Goal: Information Seeking & Learning: Learn about a topic

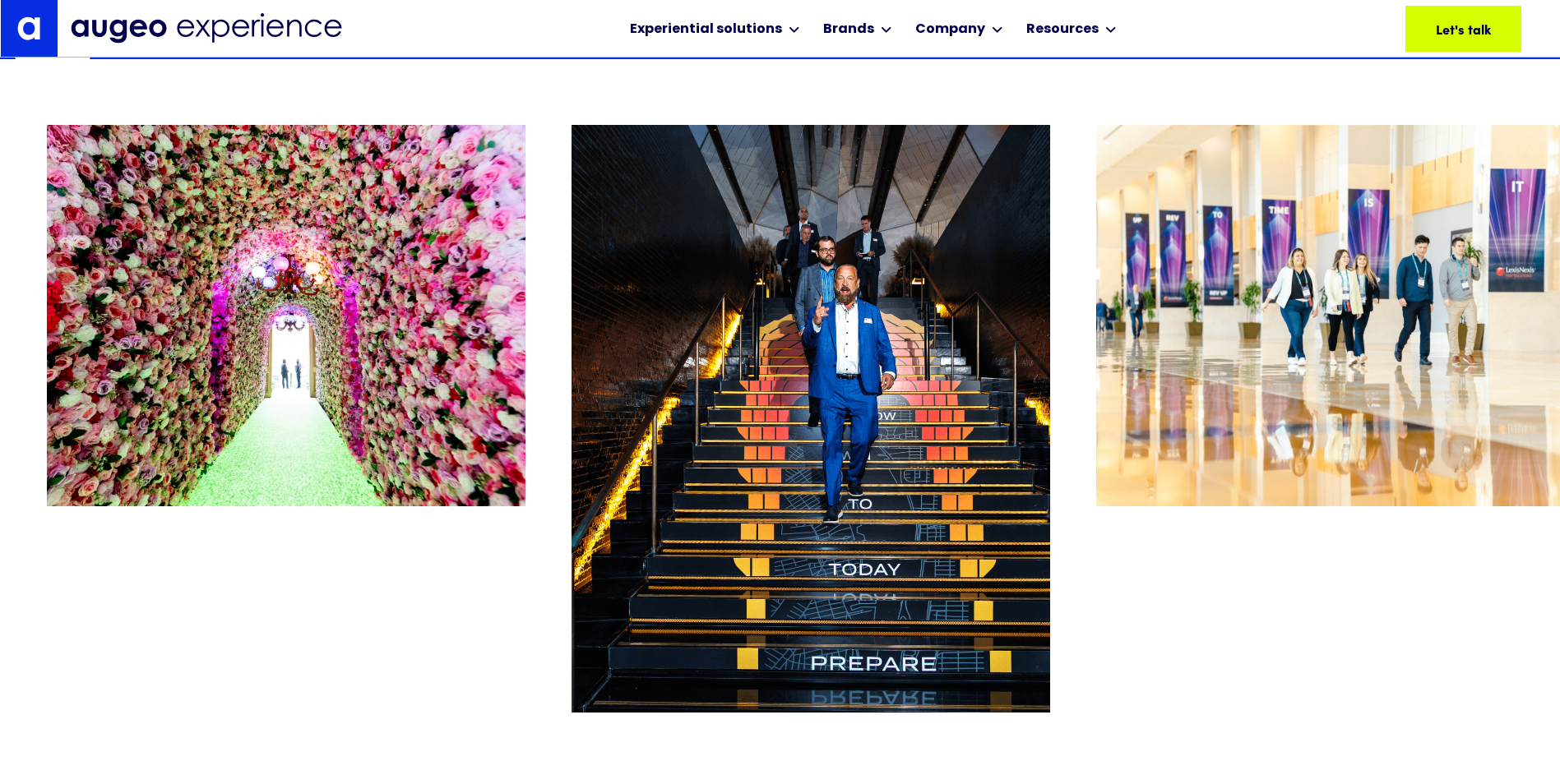
scroll to position [9363, 0]
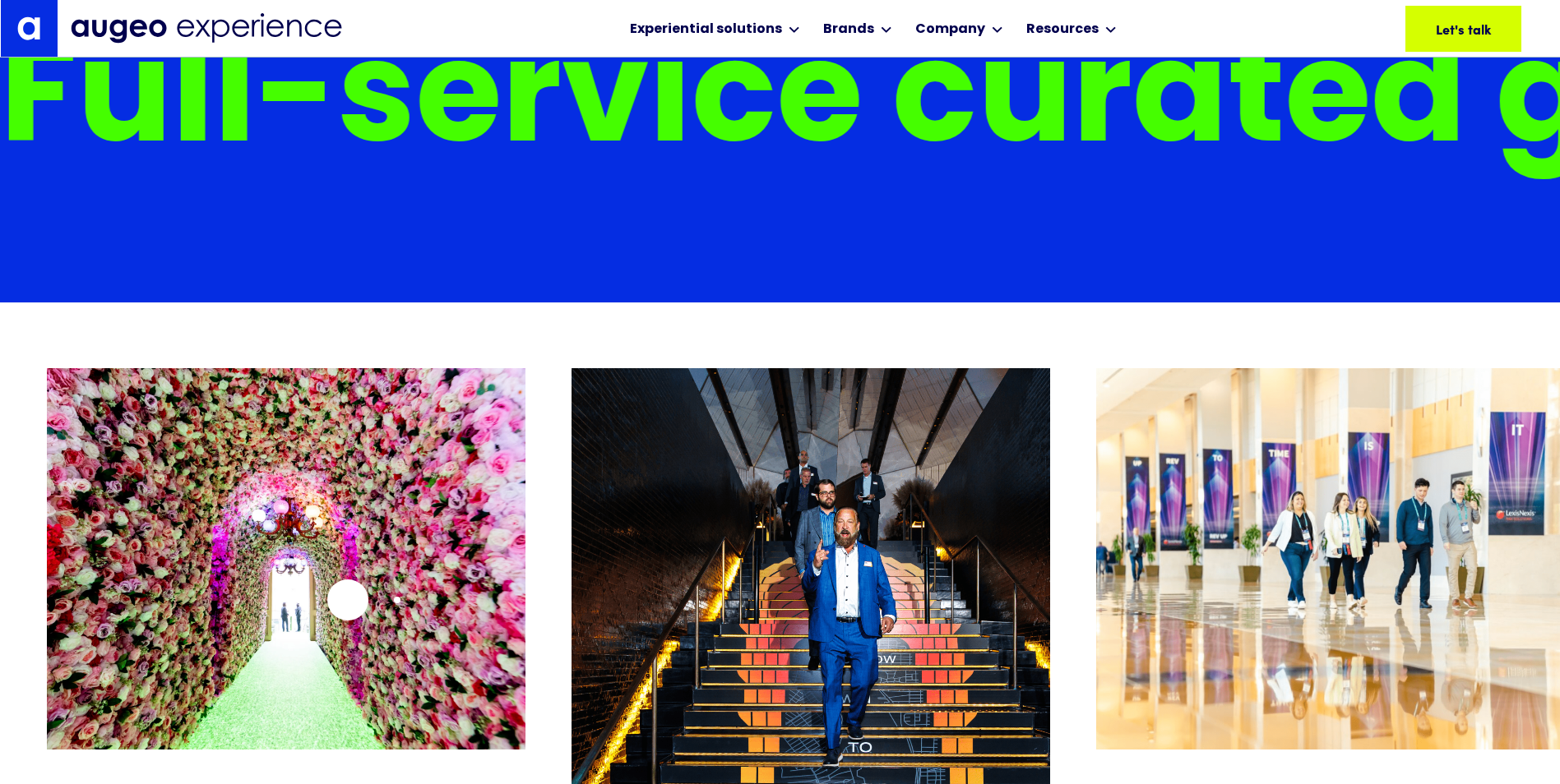
click at [348, 600] on img "1 / 26" at bounding box center [286, 558] width 478 height 380
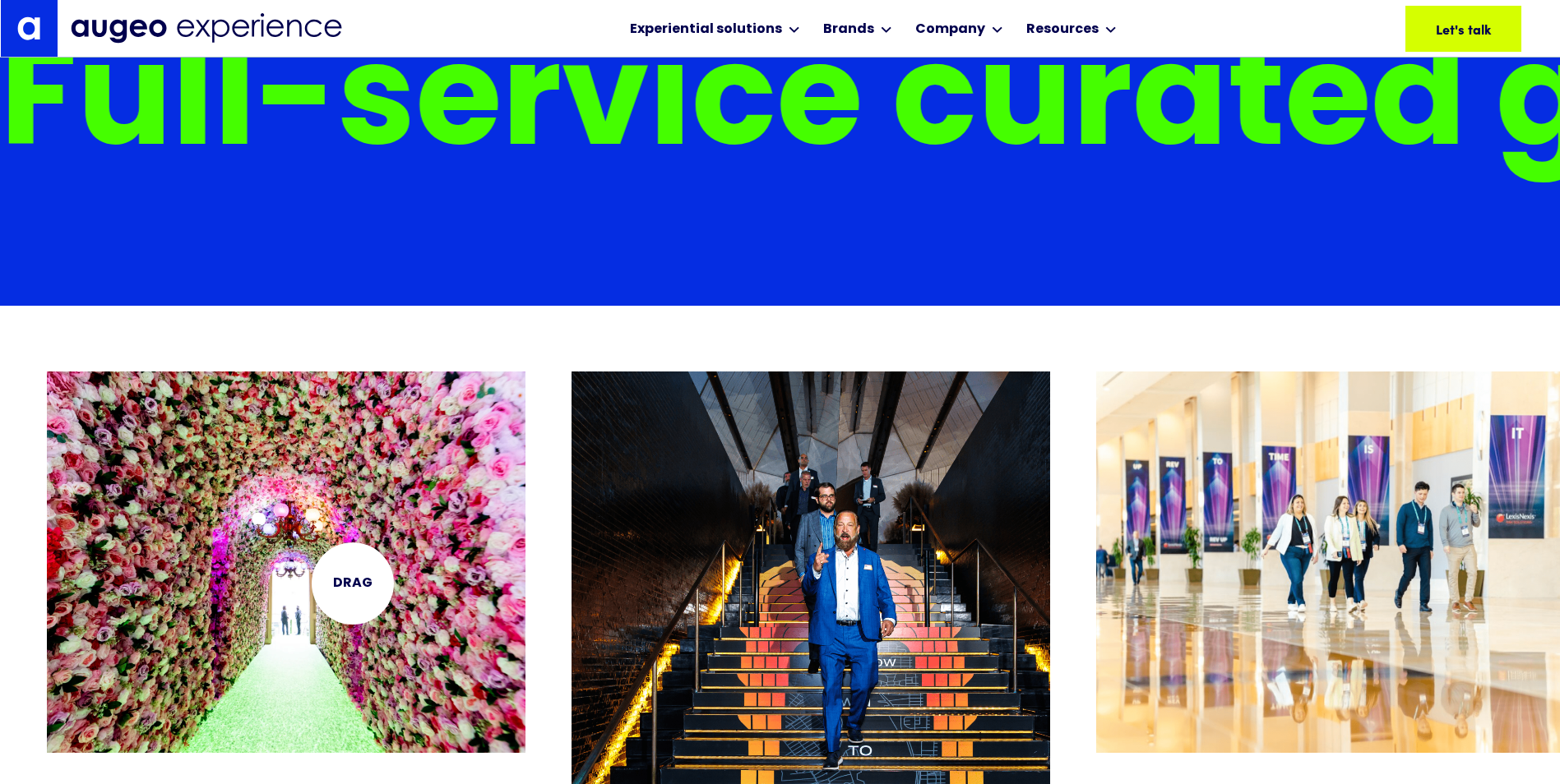
scroll to position [9115, 0]
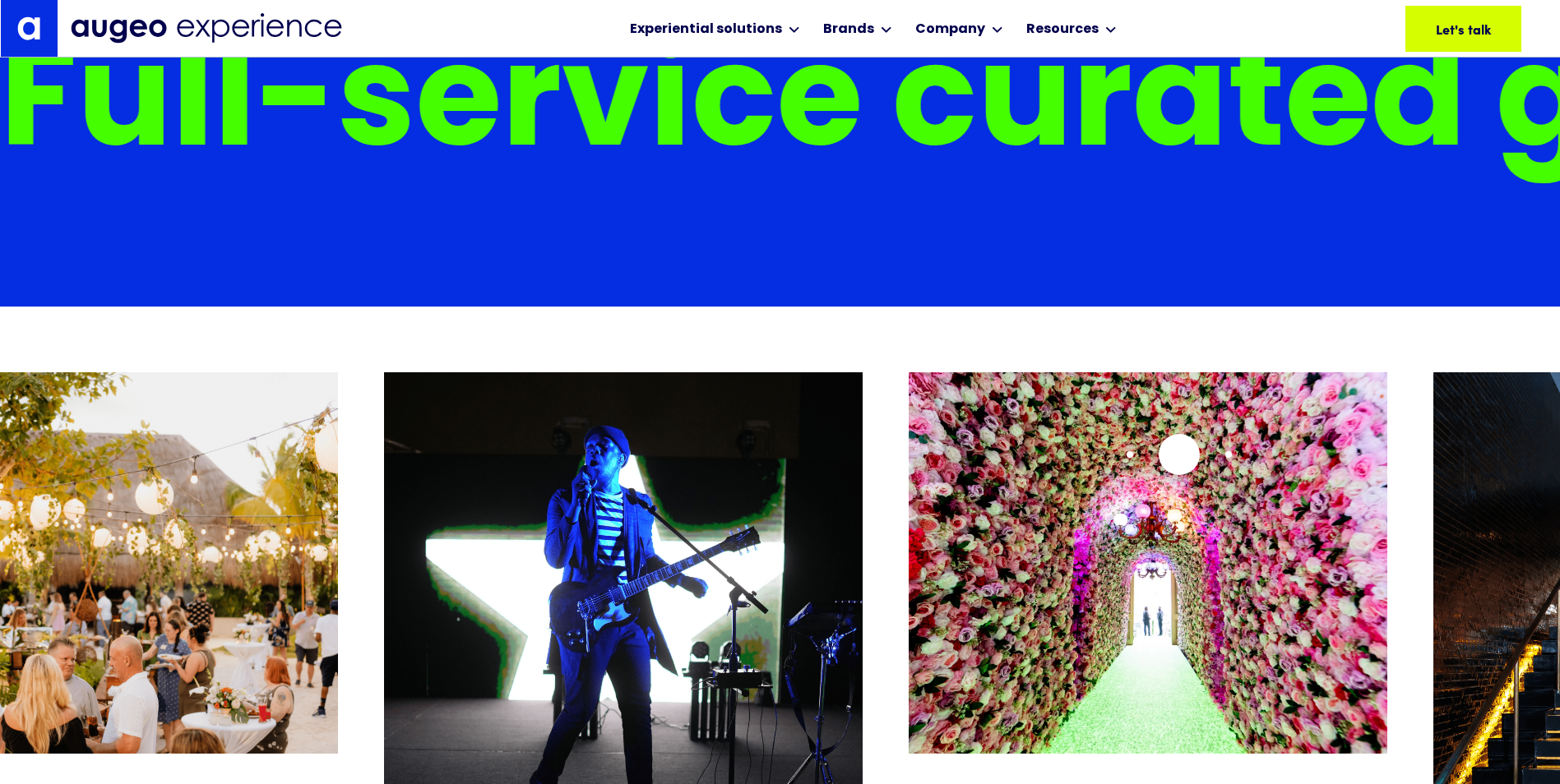
click at [1179, 454] on img "1 / 26" at bounding box center [1148, 562] width 478 height 380
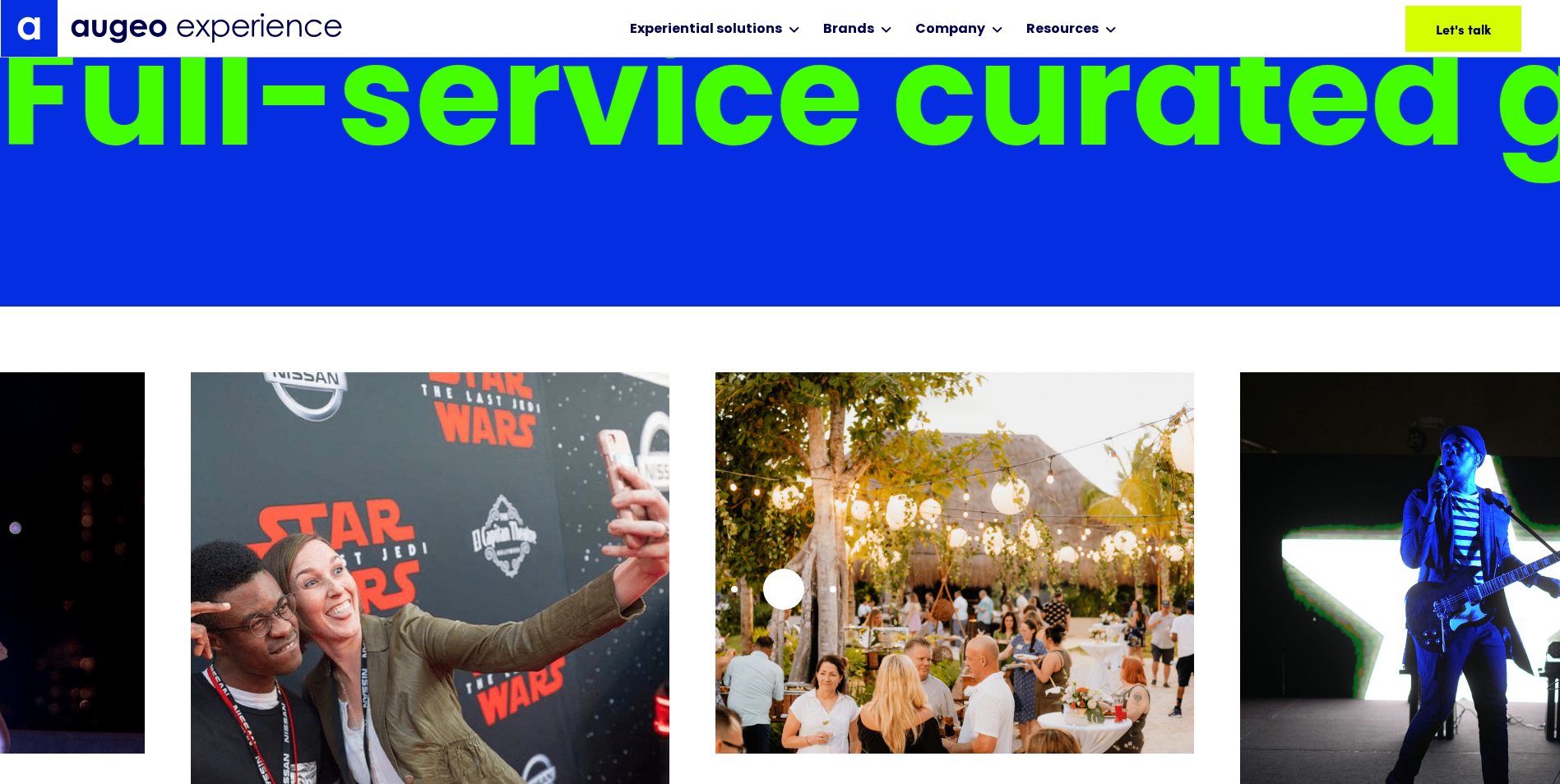
click at [783, 590] on img "25 / 26" at bounding box center [954, 562] width 478 height 380
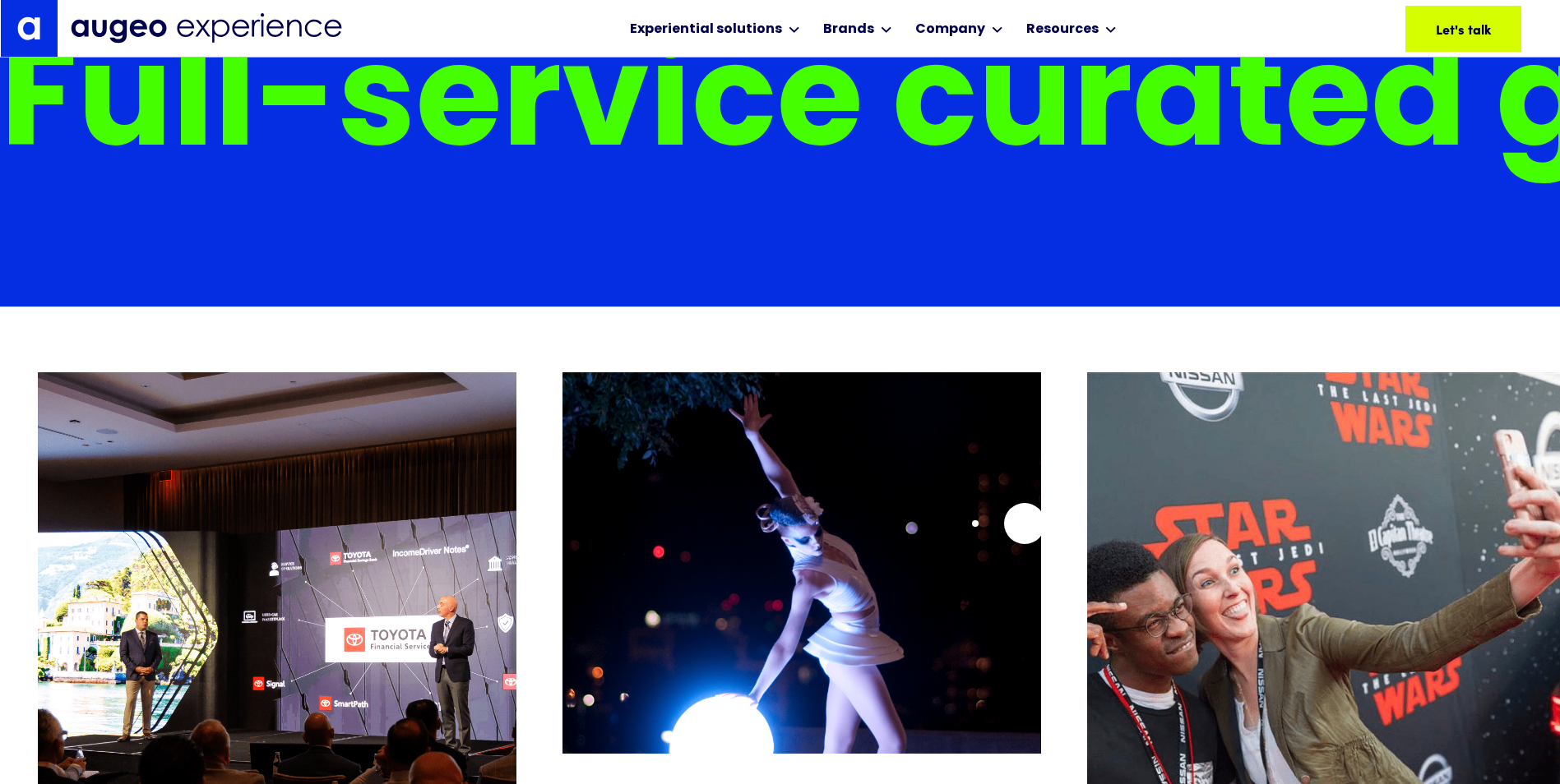
click at [1024, 524] on img "23 / 26" at bounding box center [802, 562] width 478 height 380
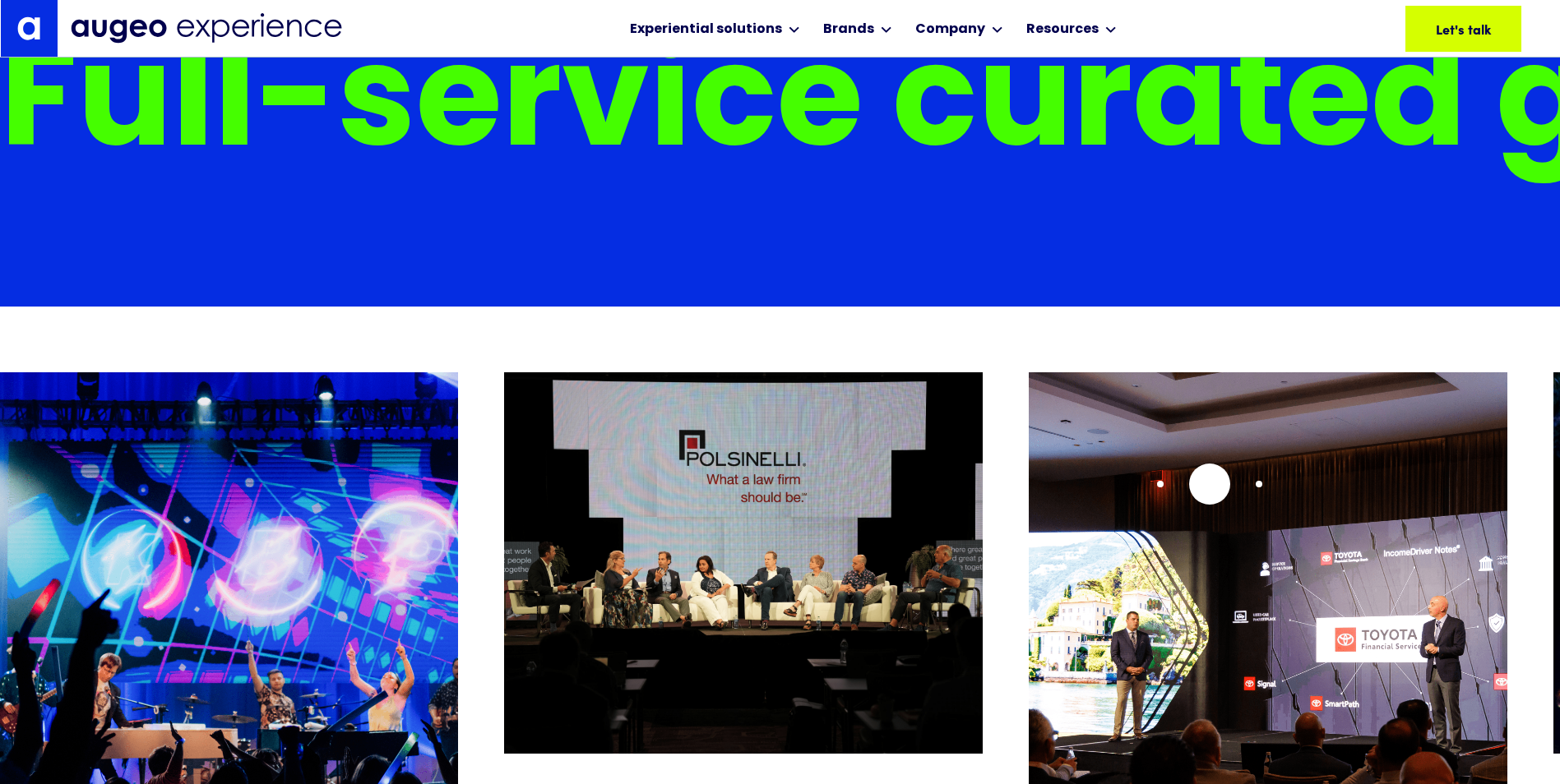
click at [1209, 484] on img "22 / 26" at bounding box center [1268, 666] width 478 height 588
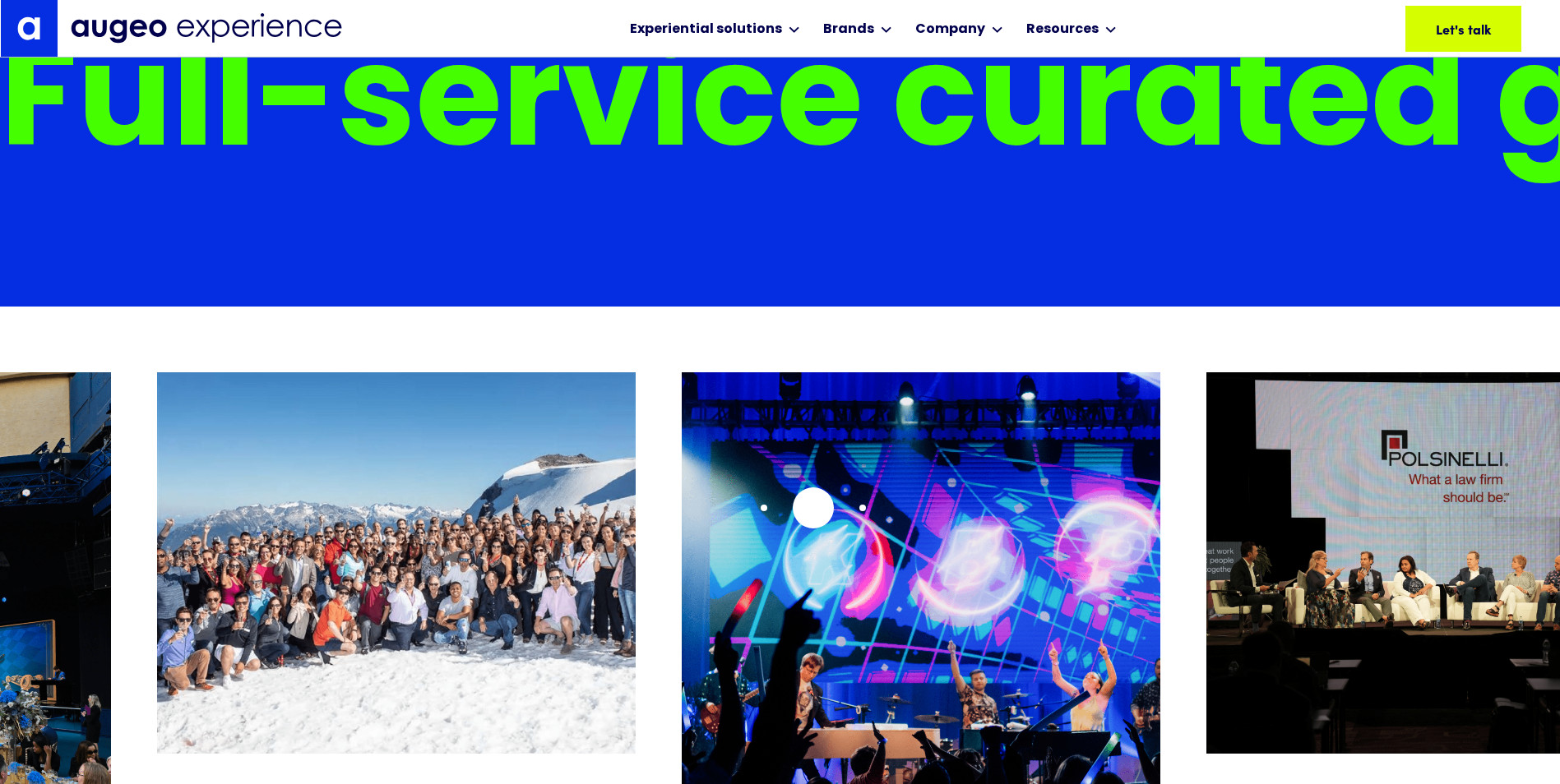
click at [813, 508] on img "20 / 26" at bounding box center [921, 666] width 478 height 588
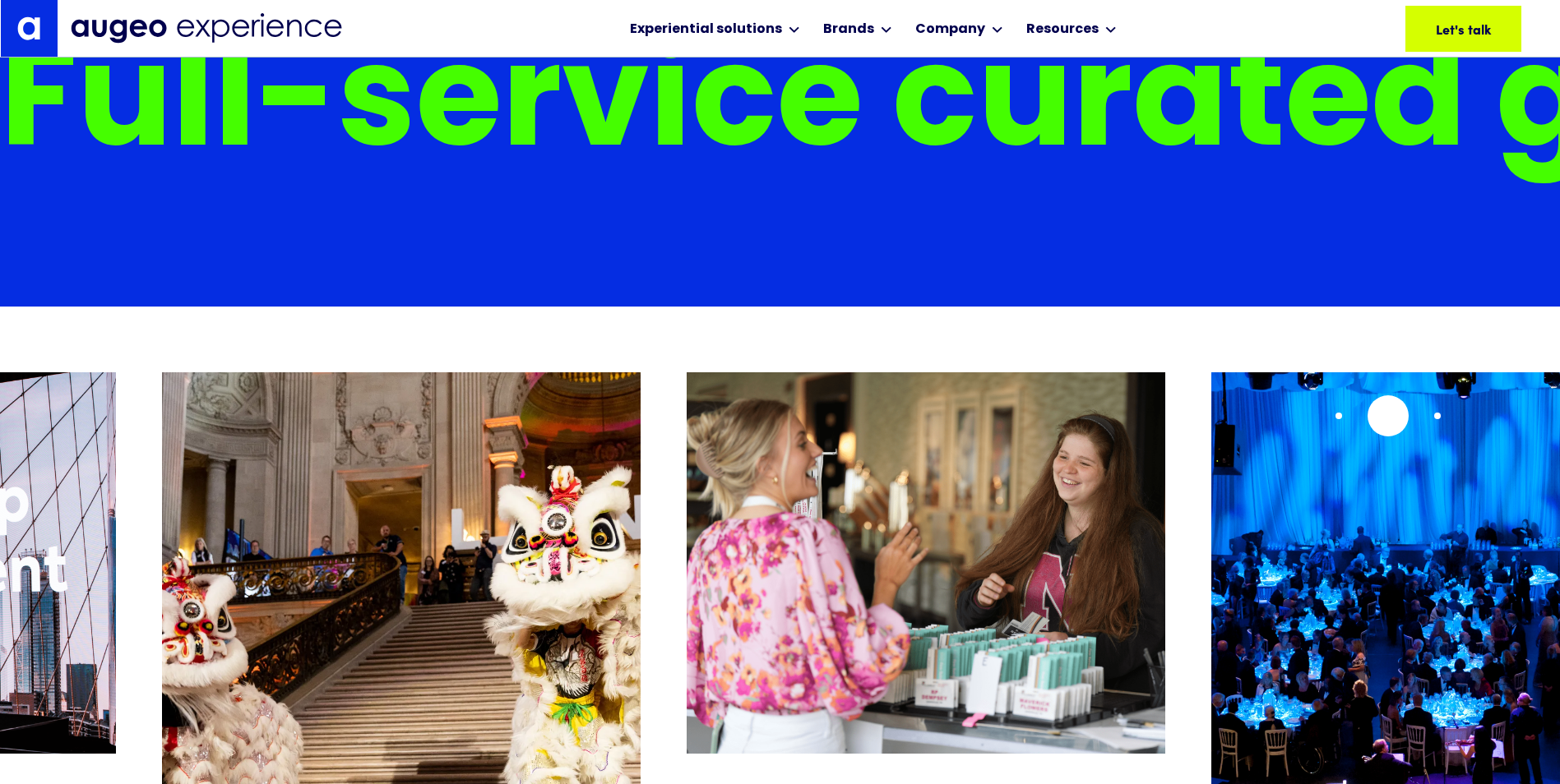
click at [1388, 416] on img "16 / 26" at bounding box center [1450, 666] width 478 height 588
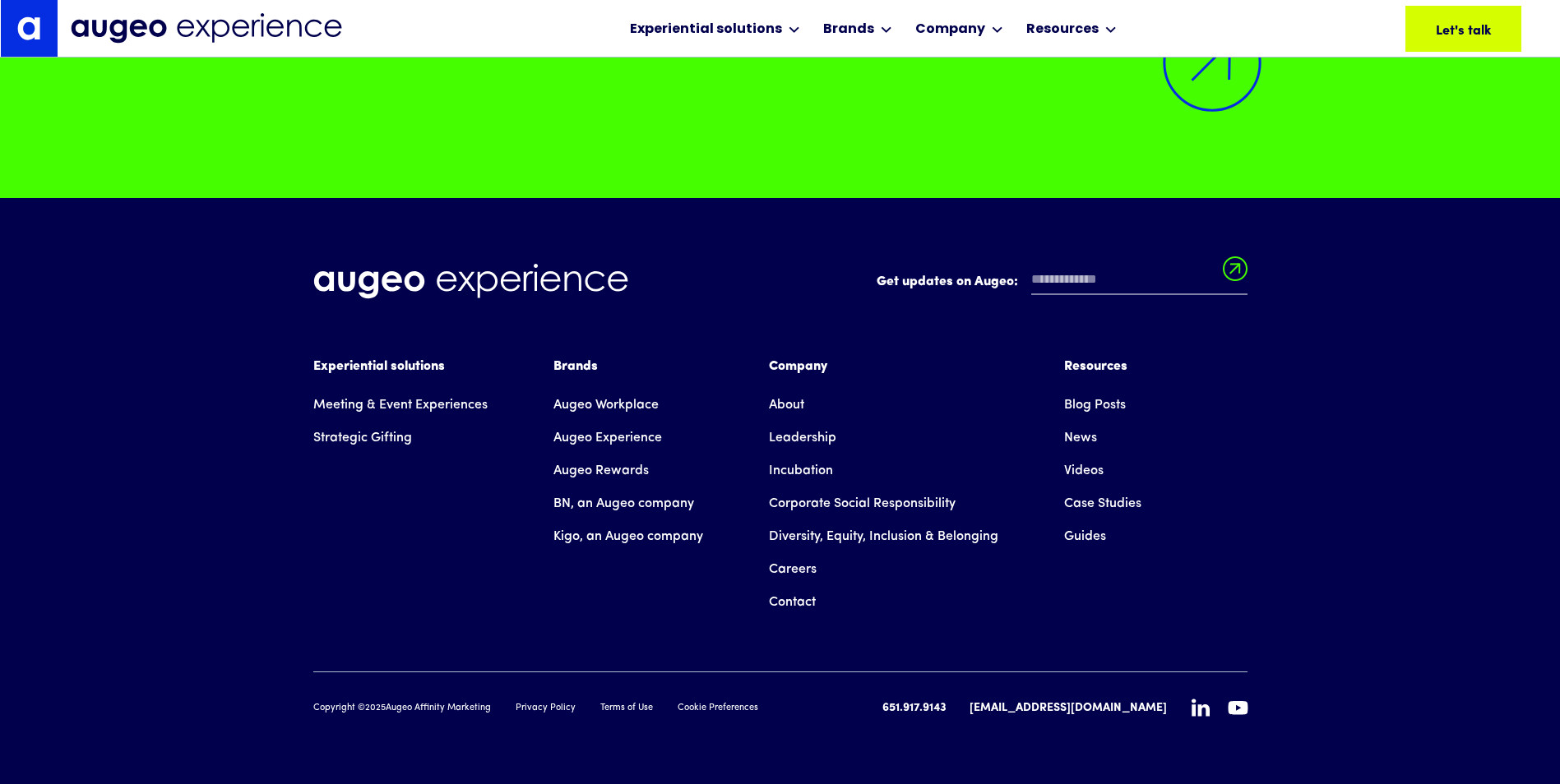
scroll to position [15406, 0]
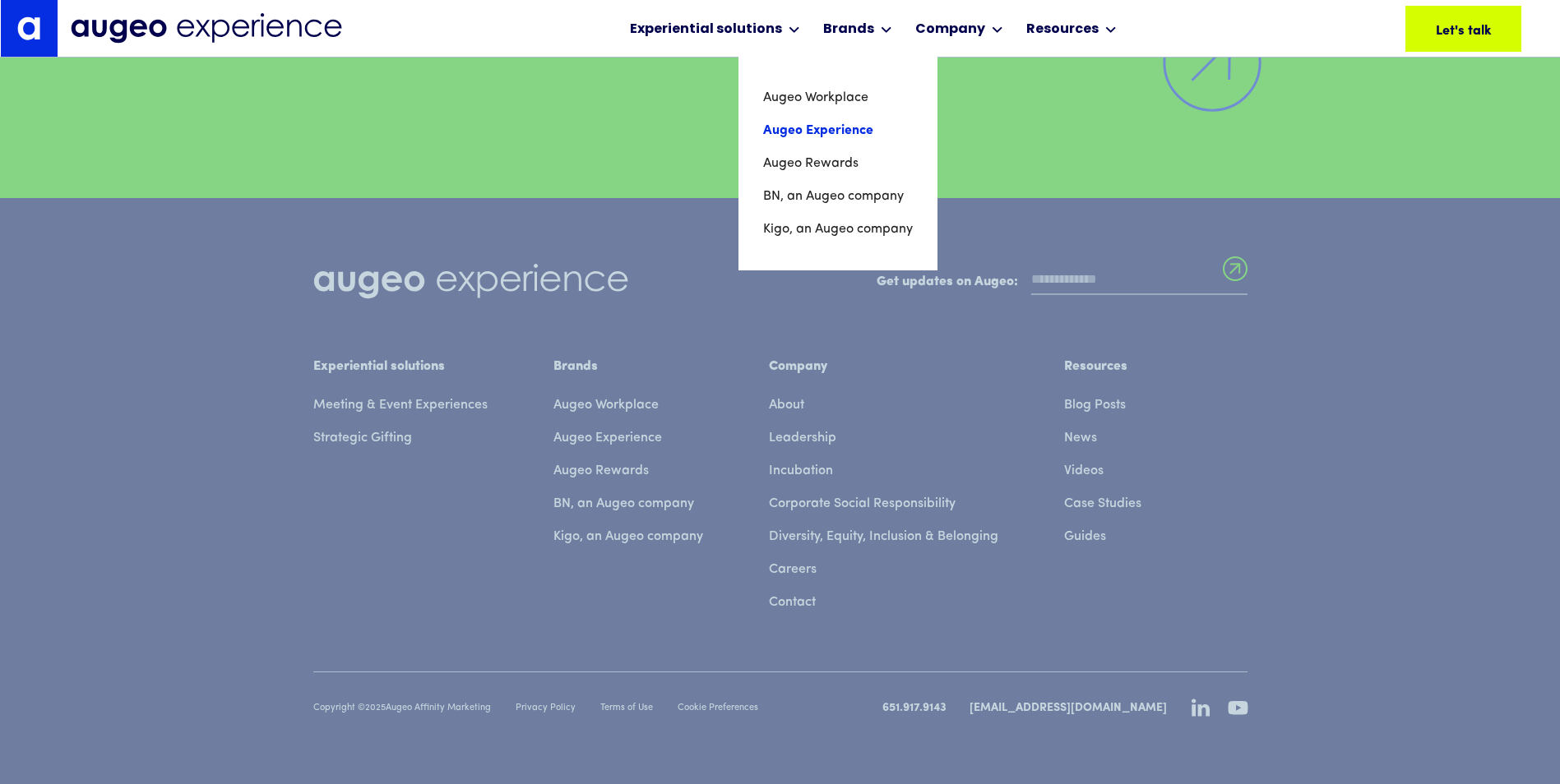
click at [827, 133] on link "Augeo Experience" at bounding box center [838, 131] width 150 height 33
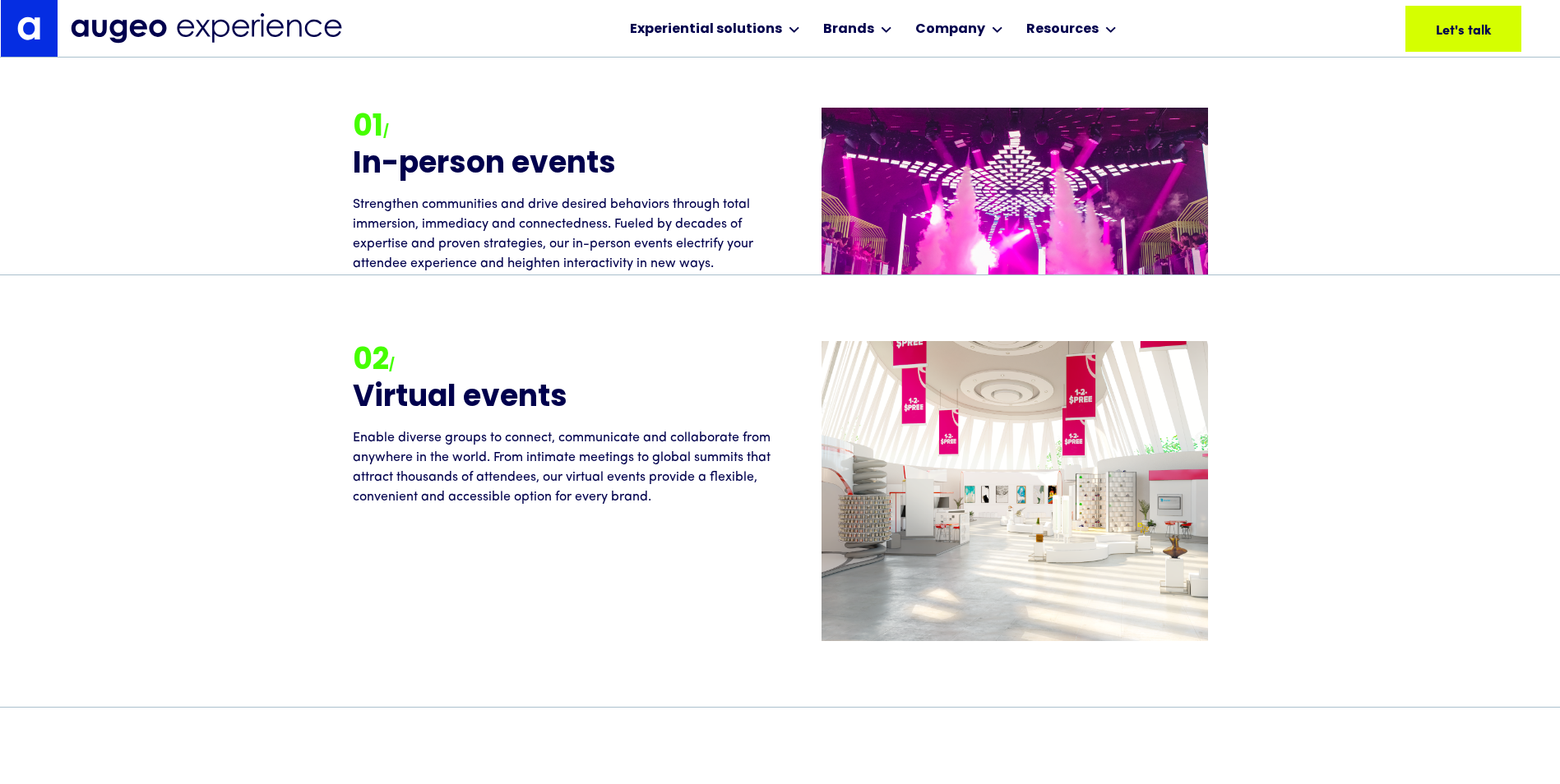
scroll to position [2154, 0]
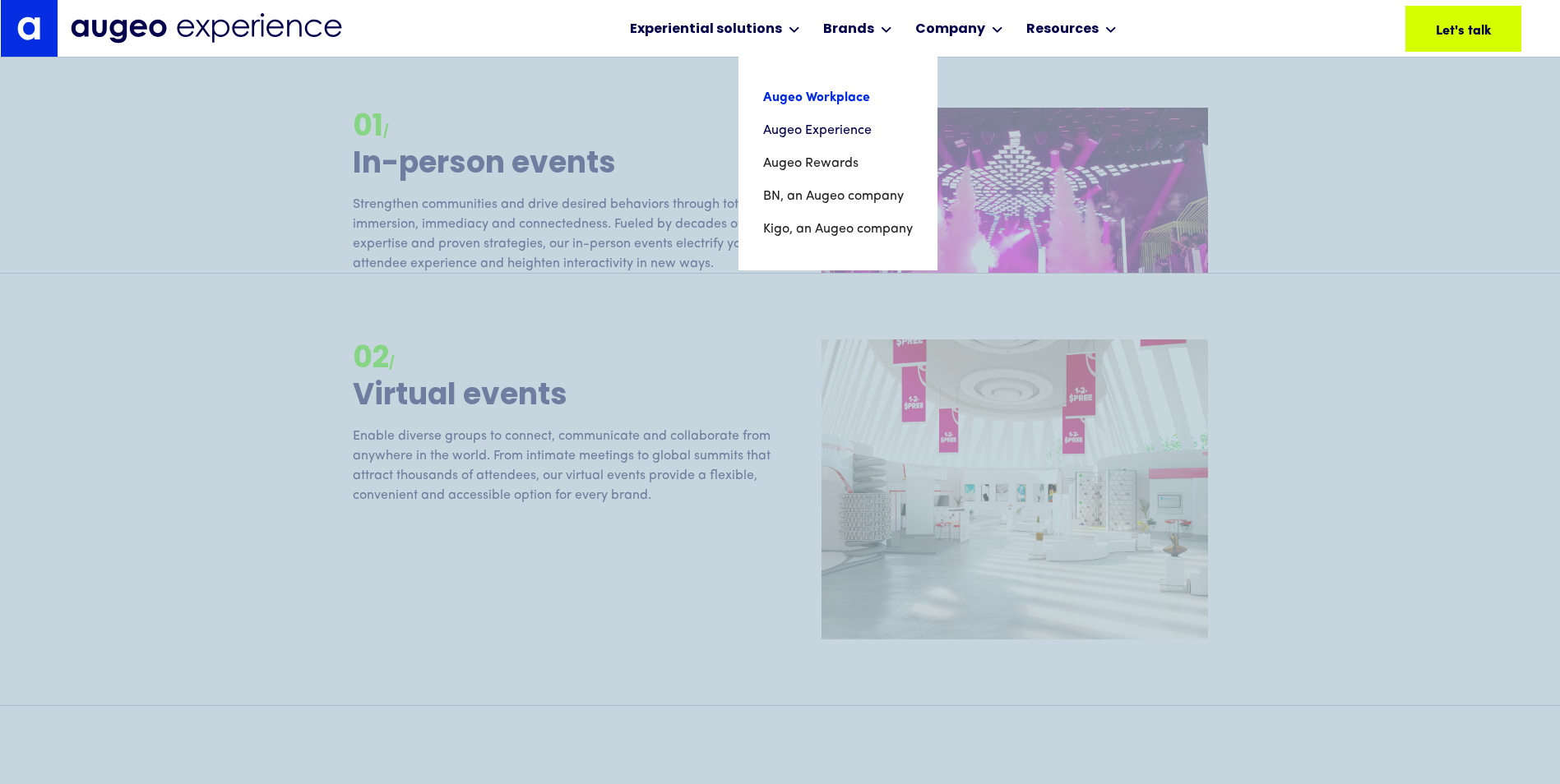
click at [842, 91] on link "Augeo Workplace" at bounding box center [838, 98] width 150 height 33
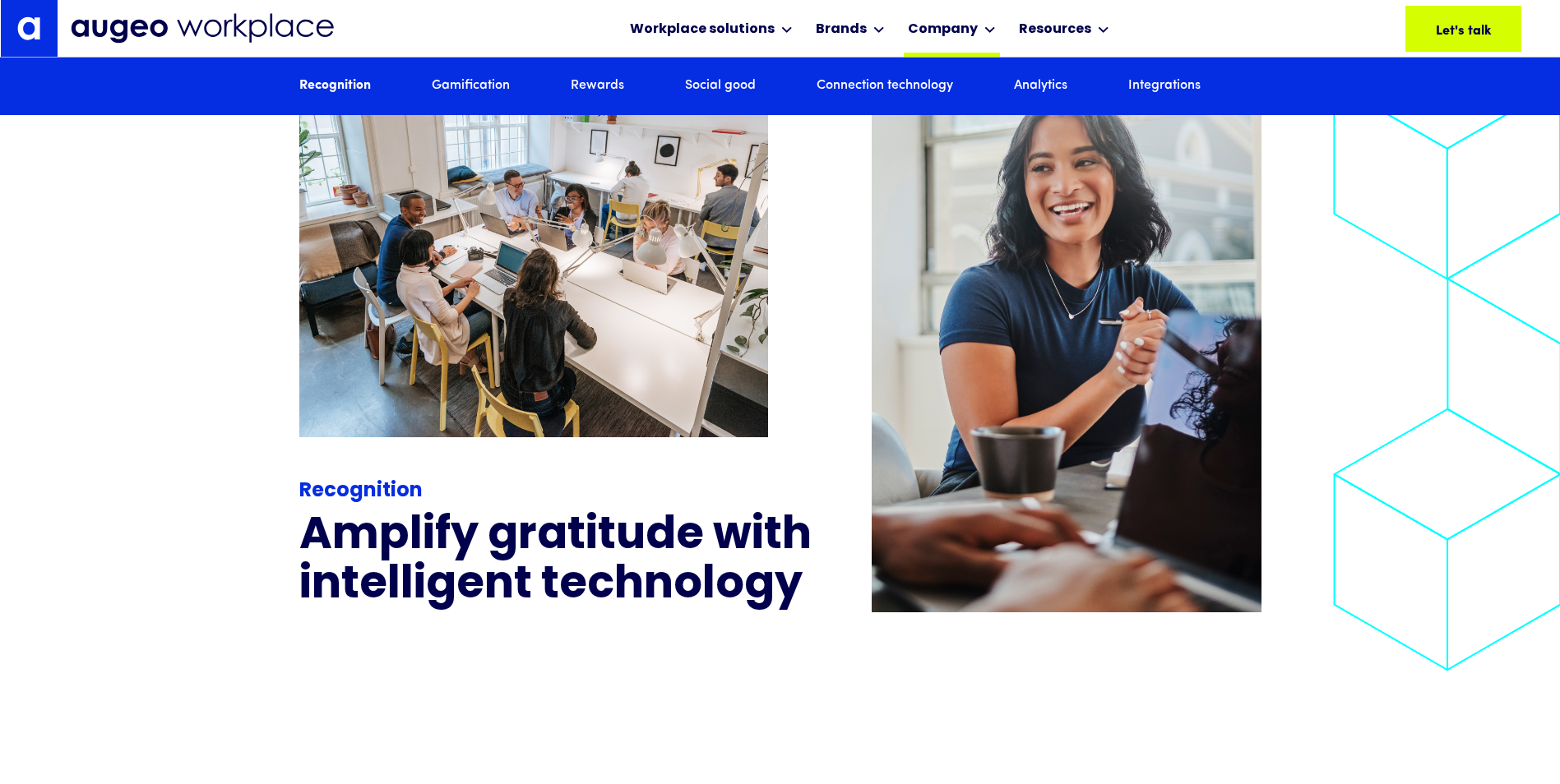
scroll to position [2071, 0]
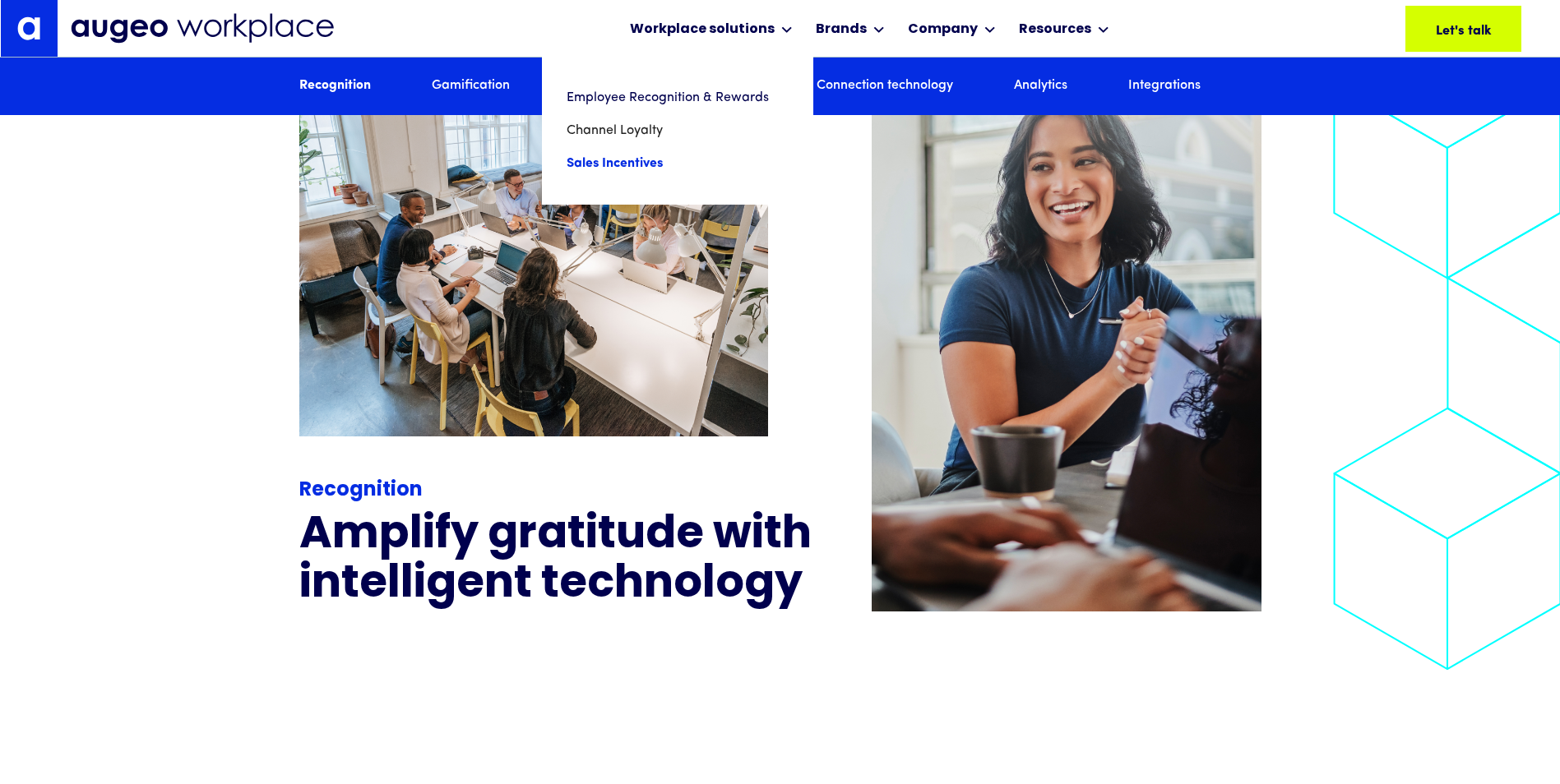
click at [623, 164] on link "Sales Incentives" at bounding box center [677, 164] width 222 height 33
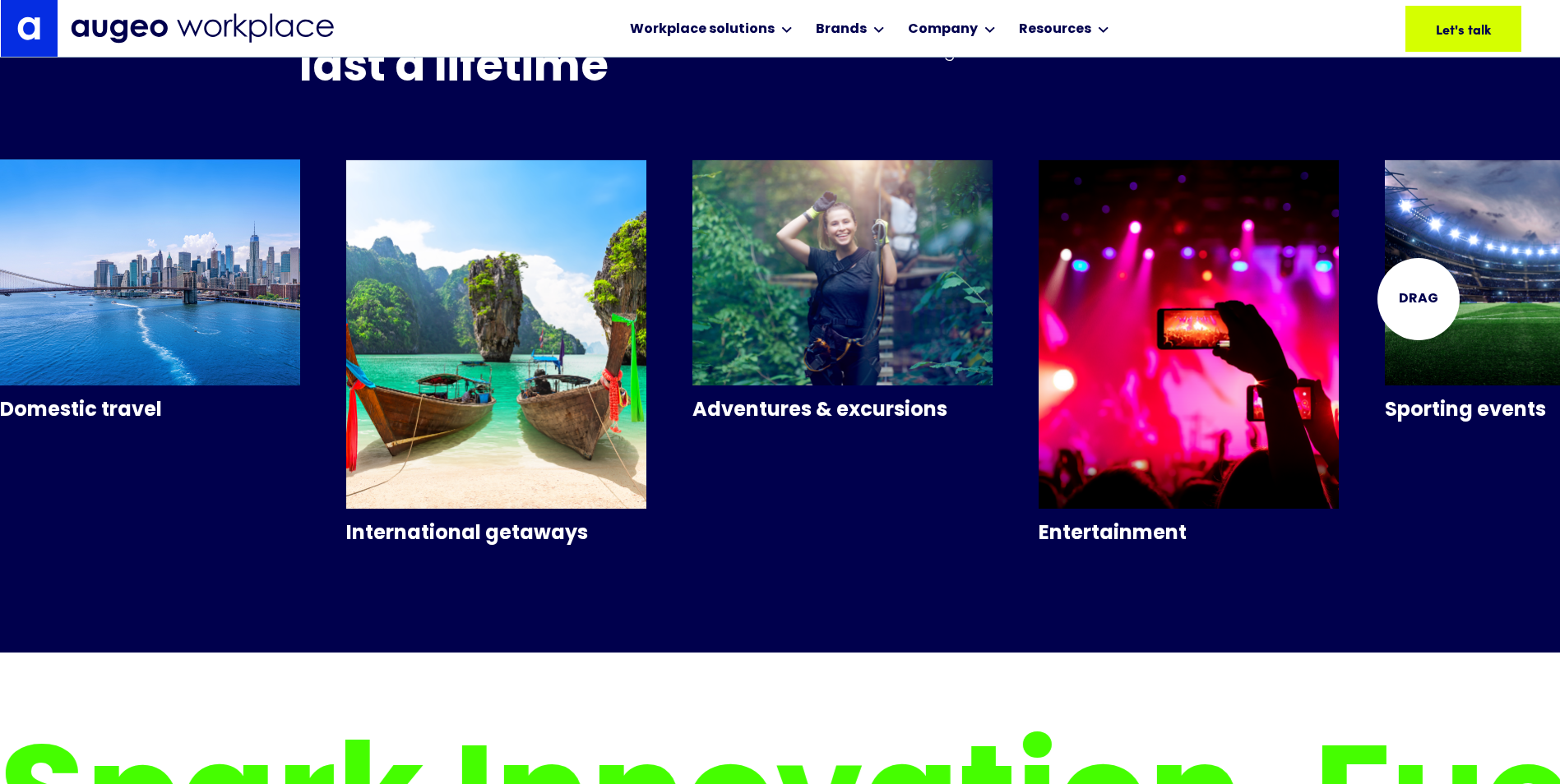
scroll to position [3978, 0]
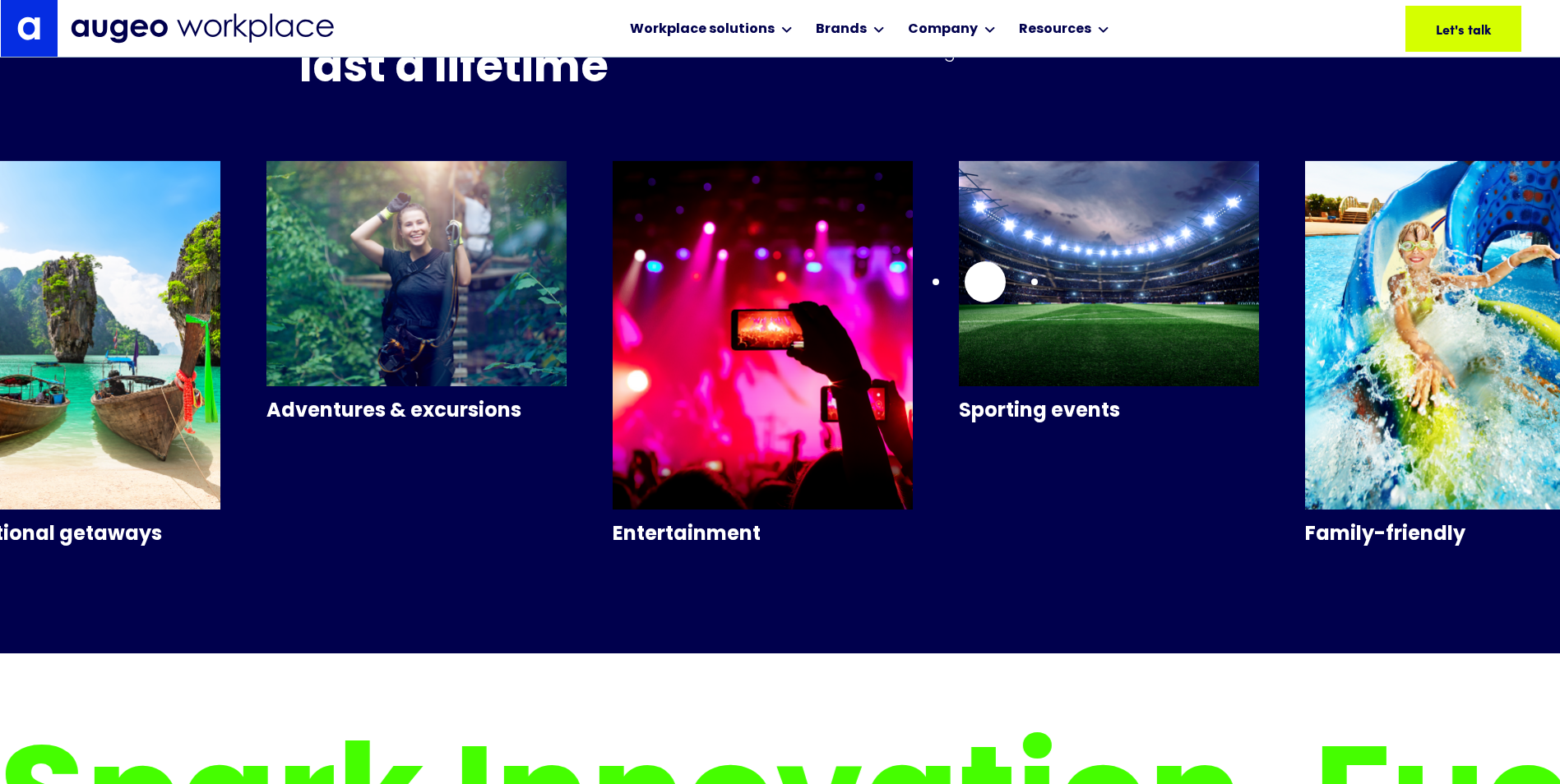
click at [985, 282] on img "5 / 10" at bounding box center [1108, 273] width 300 height 226
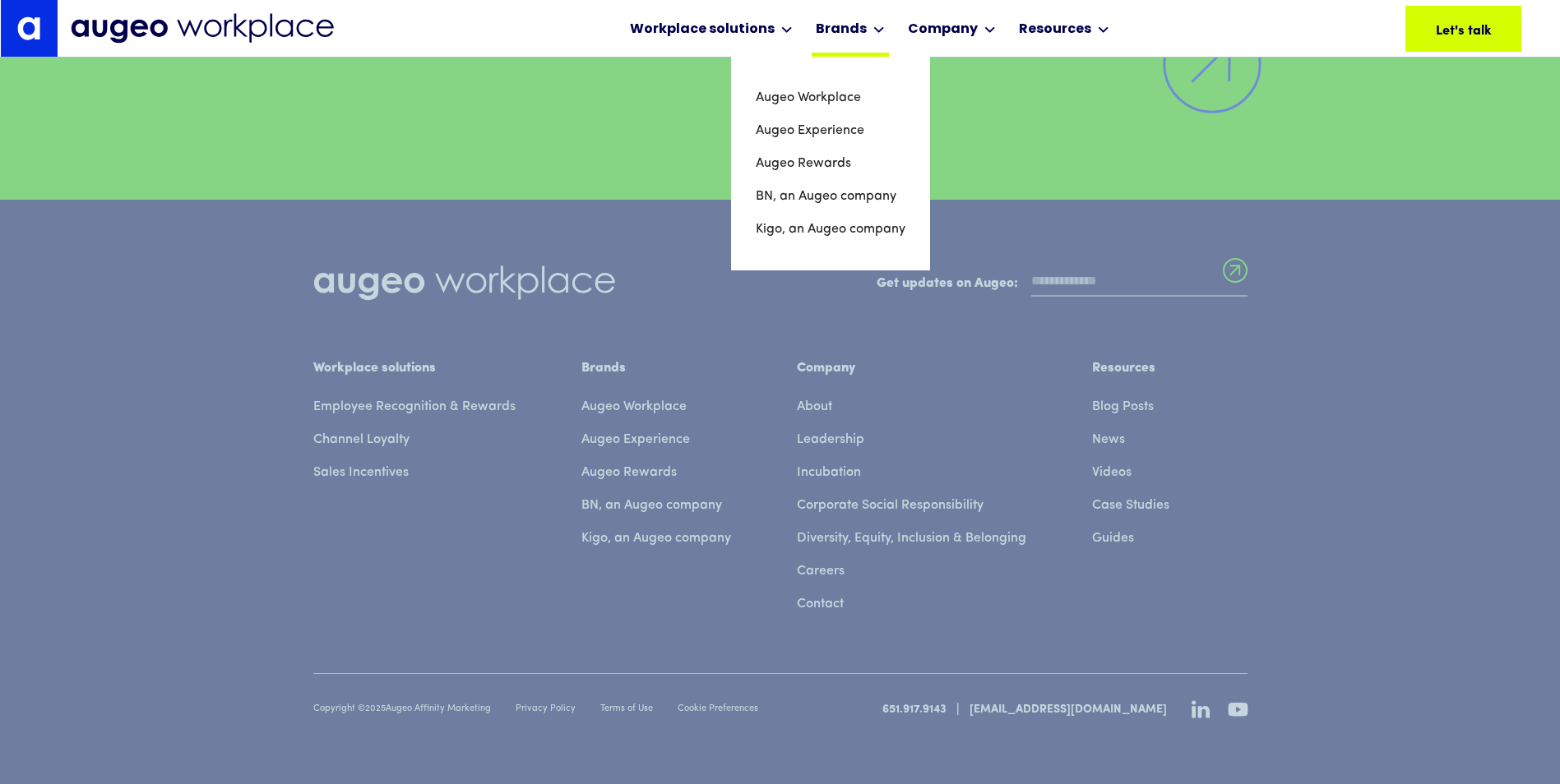
scroll to position [5686, 0]
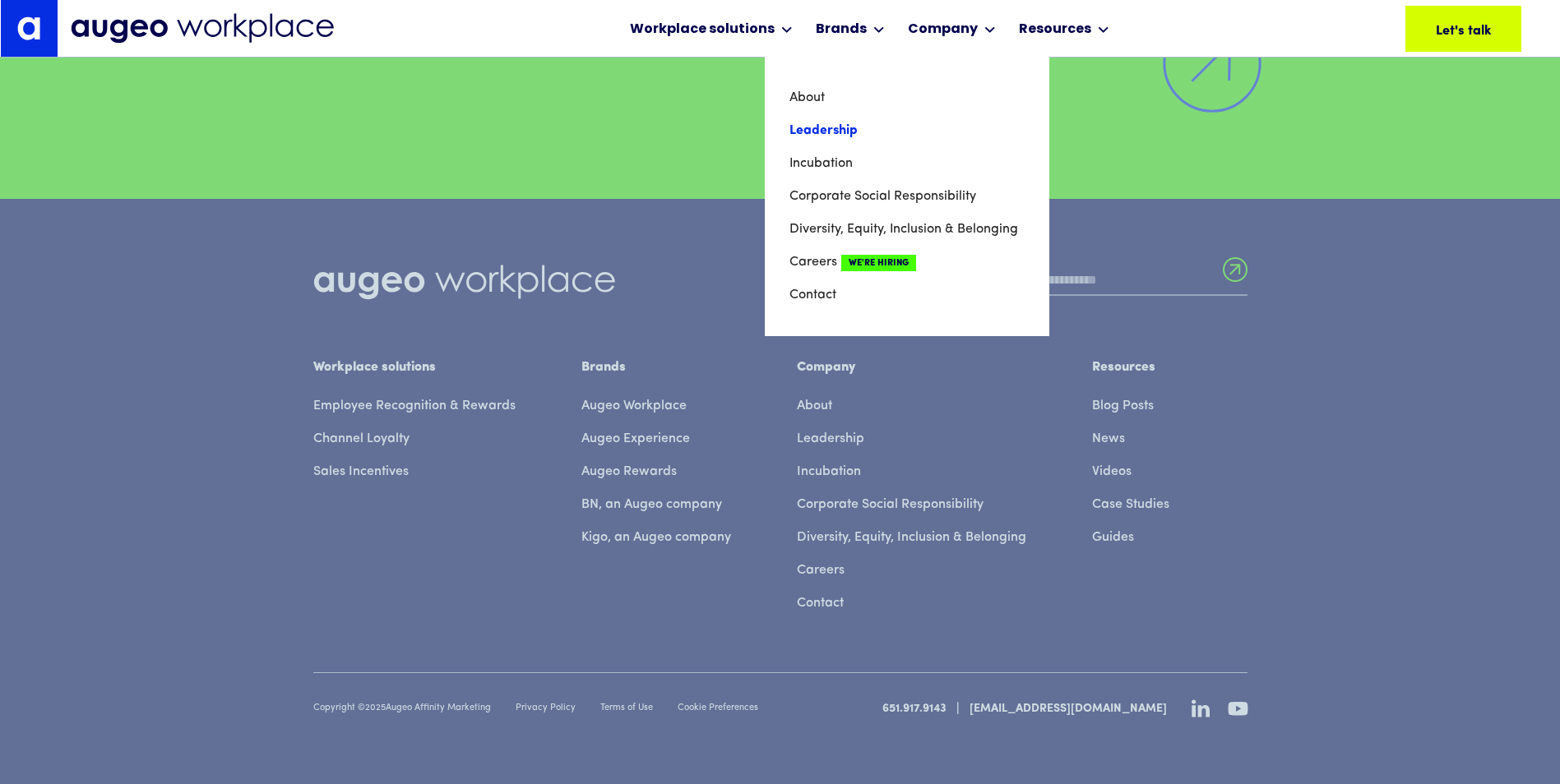
click at [827, 130] on link "Leadership" at bounding box center [906, 131] width 235 height 33
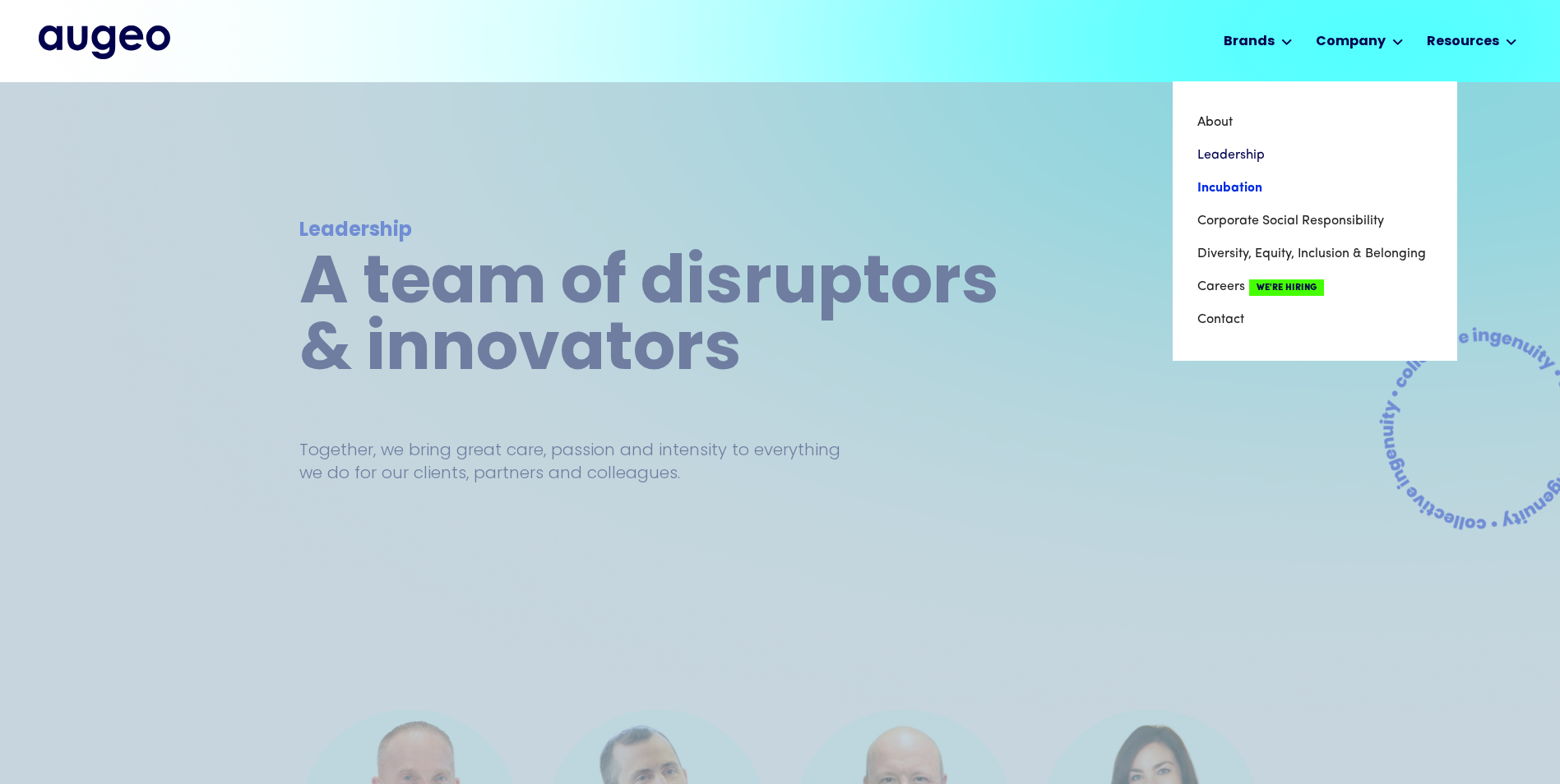
click at [1249, 192] on link "Incubation" at bounding box center [1314, 189] width 235 height 33
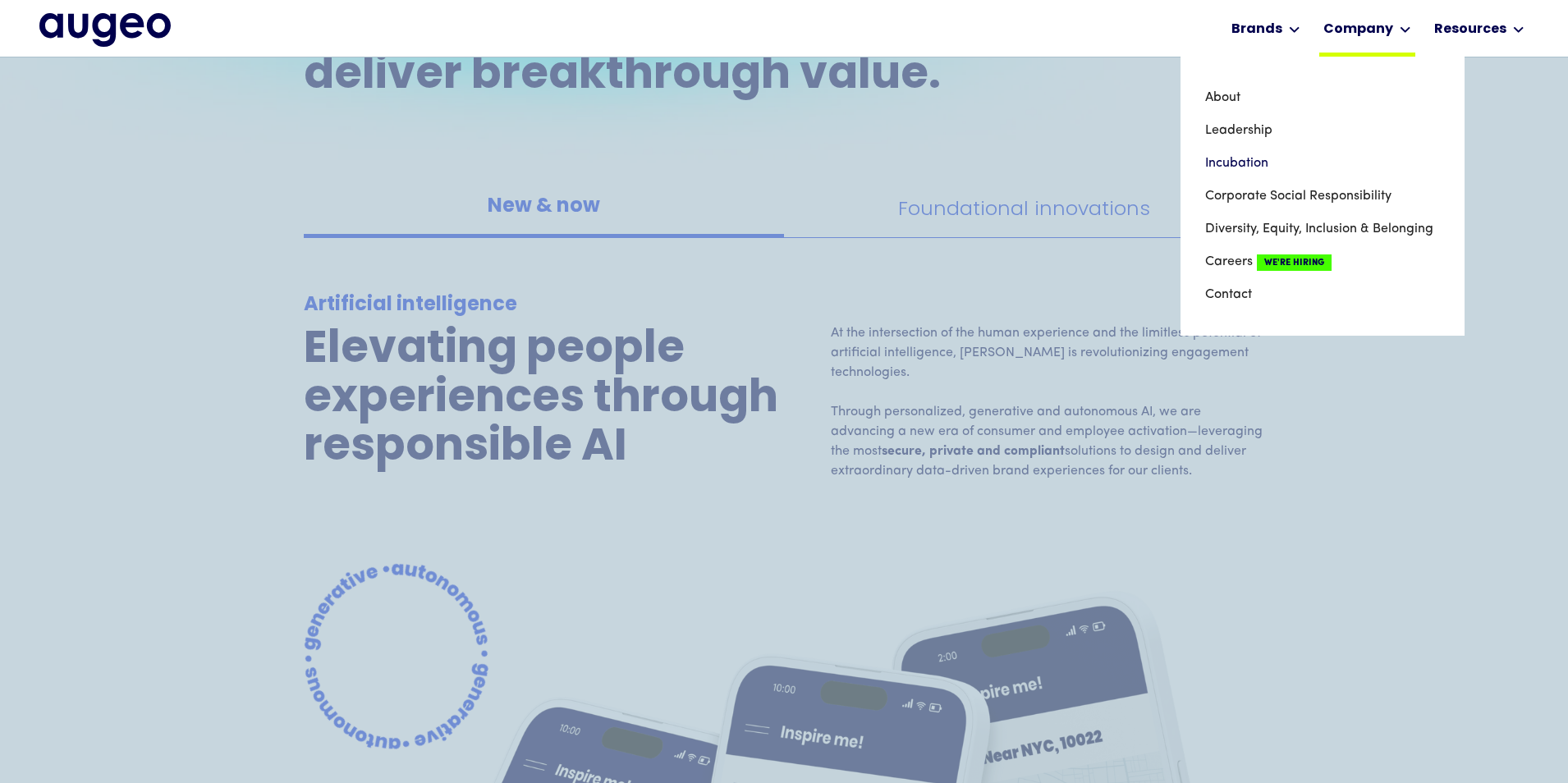
scroll to position [1655, 0]
click at [1238, 265] on link "Careers We're Hiring" at bounding box center [1322, 262] width 235 height 33
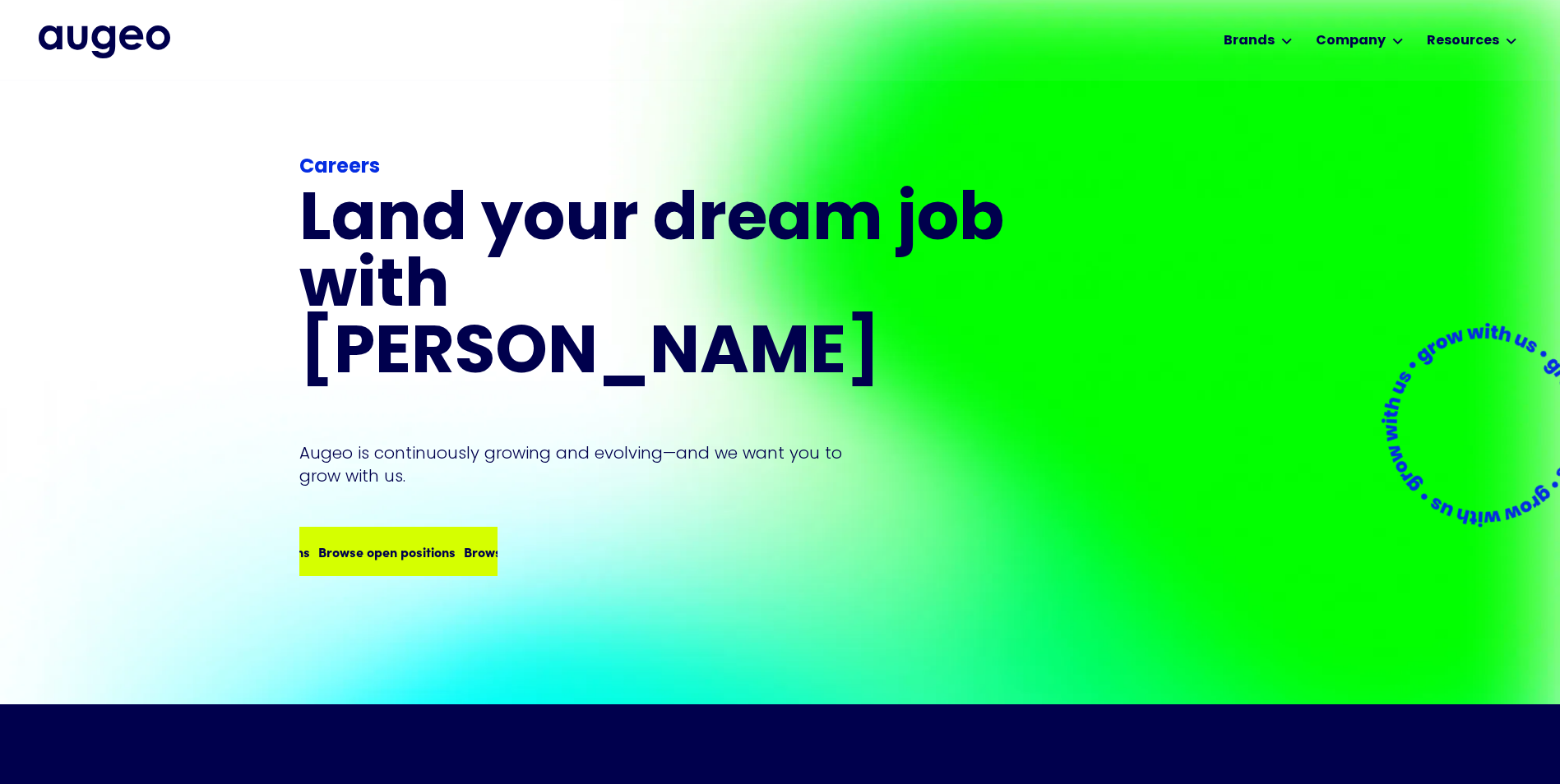
scroll to position [2, 0]
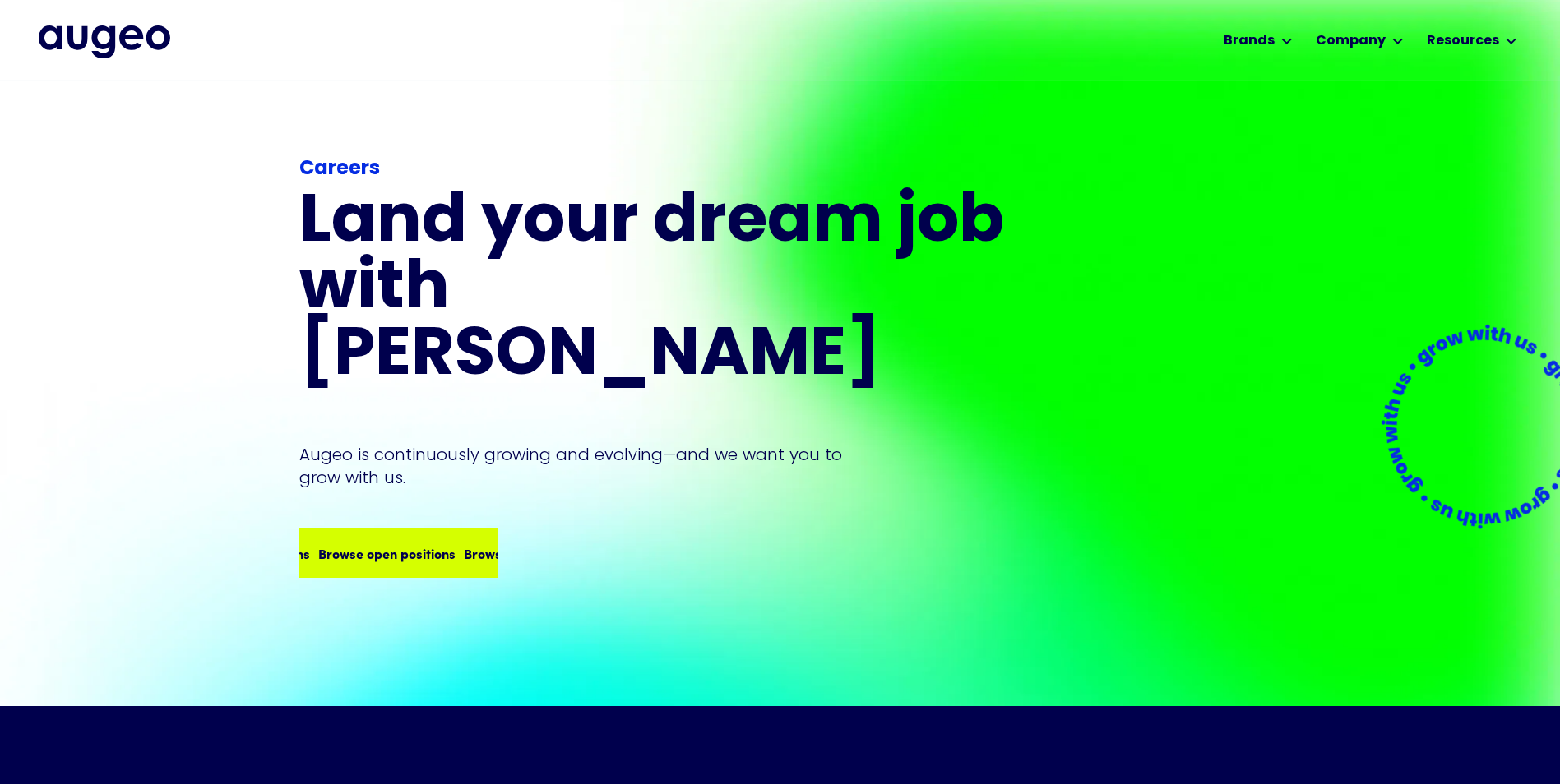
click at [439, 543] on div "Browse open positions" at bounding box center [508, 553] width 137 height 20
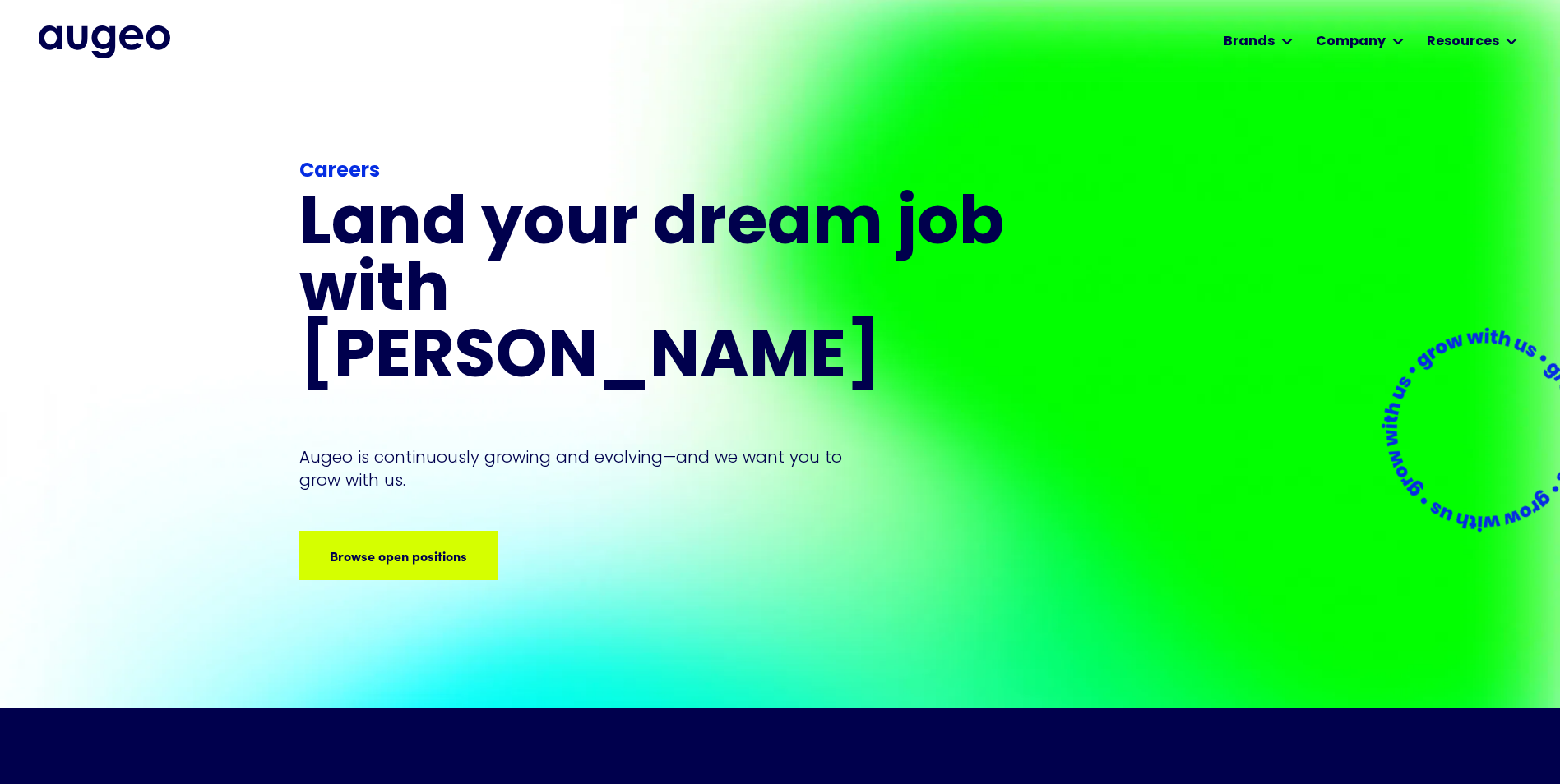
scroll to position [0, 0]
